Goal: Information Seeking & Learning: Compare options

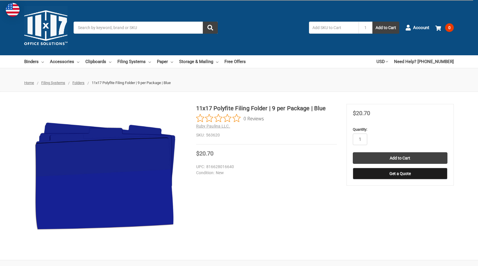
click at [270, 142] on div "11x17 Polyfite Filing Folder | 9 per Package | Blue 0 Reviews Ruby Paulina LLC.…" at bounding box center [266, 124] width 141 height 41
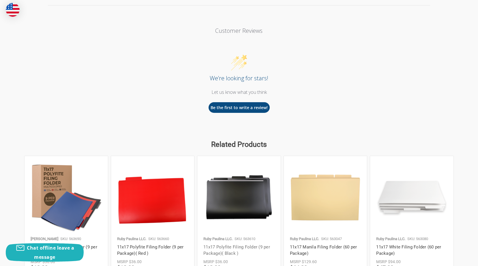
scroll to position [548, 0]
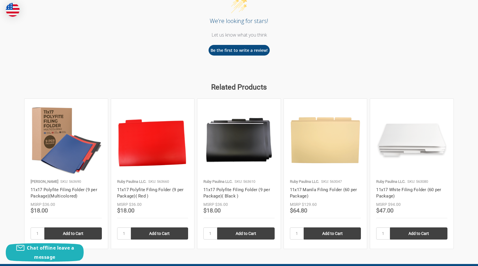
drag, startPoint x: 220, startPoint y: 193, endPoint x: 253, endPoint y: 212, distance: 37.6
click at [254, 214] on div "Price Now $18.00" at bounding box center [238, 211] width 71 height 7
click at [234, 192] on link "11x17 Polyfite Filing Folder (9 per Package)( Black )" at bounding box center [236, 193] width 67 height 12
click at [158, 191] on link "11x17 Polyfite Filing Folder (9 per Package)( Red )" at bounding box center [150, 193] width 67 height 12
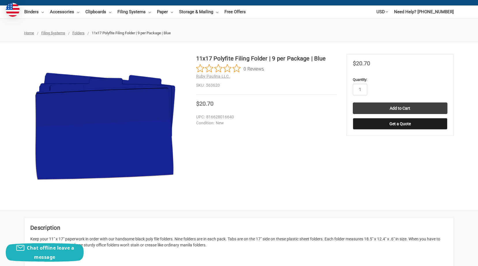
scroll to position [0, 0]
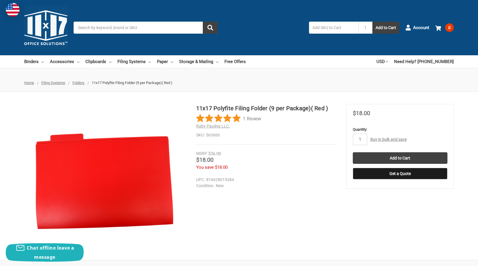
click at [371, 223] on div "11x17 Polyfite Filing Folder (9 per Package)( Red ) 1 Review Ruby Paulina LLC. …" at bounding box center [239, 176] width 478 height 144
